Goal: Transaction & Acquisition: Purchase product/service

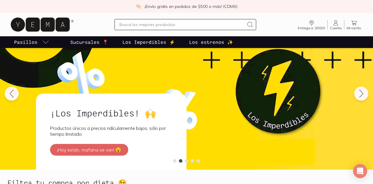
scroll to position [32, 0]
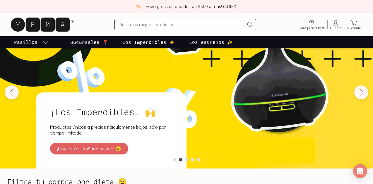
click at [94, 114] on h2 "¡Los Imperdibles! 🙌" at bounding box center [111, 111] width 122 height 11
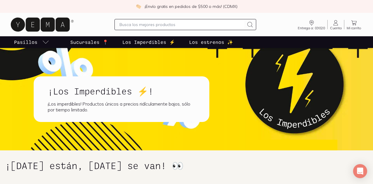
click at [45, 27] on icon at bounding box center [40, 25] width 59 height 14
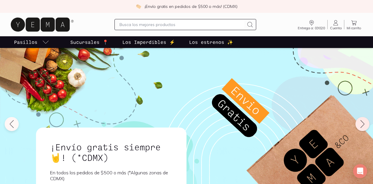
click at [360, 125] on icon at bounding box center [361, 123] width 9 height 9
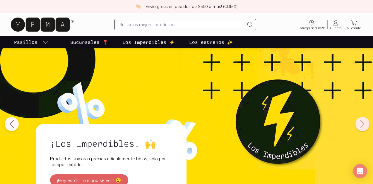
click at [360, 125] on icon at bounding box center [361, 123] width 9 height 9
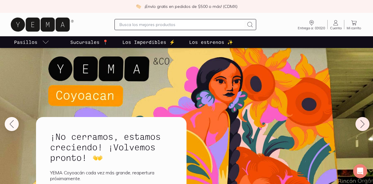
click at [359, 124] on icon at bounding box center [361, 123] width 9 height 9
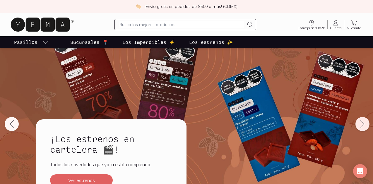
click at [359, 124] on icon at bounding box center [361, 123] width 9 height 9
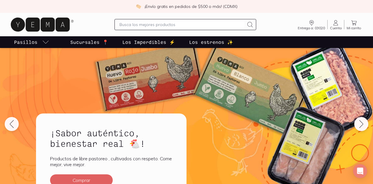
scroll to position [19, 0]
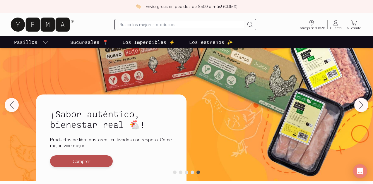
click at [91, 162] on button "Comprar" at bounding box center [81, 161] width 63 height 12
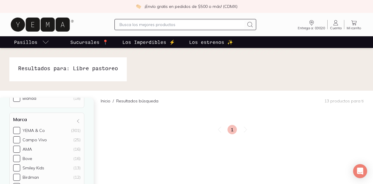
click at [167, 24] on input "text" at bounding box center [181, 24] width 125 height 7
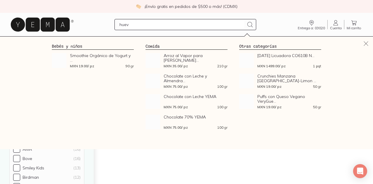
type input "huevo"
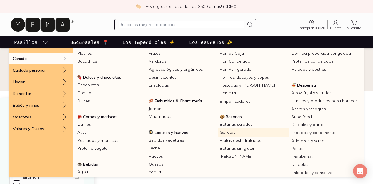
scroll to position [33, 0]
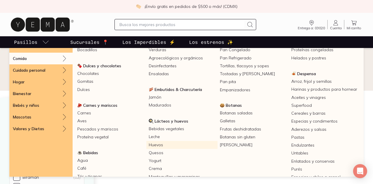
click at [154, 145] on link "Huevos" at bounding box center [181, 145] width 71 height 8
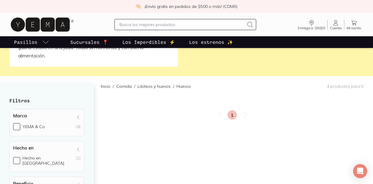
scroll to position [61, 0]
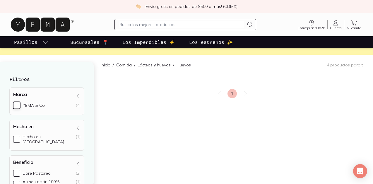
click at [17, 107] on input "YEMA & Co (4)" at bounding box center [16, 105] width 7 height 7
checkbox input "true"
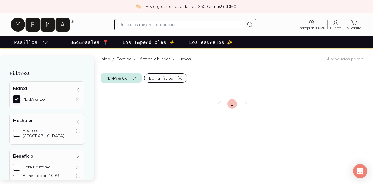
scroll to position [71, 0]
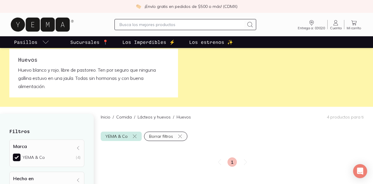
scroll to position [10, 0]
